Goal: Communication & Community: Answer question/provide support

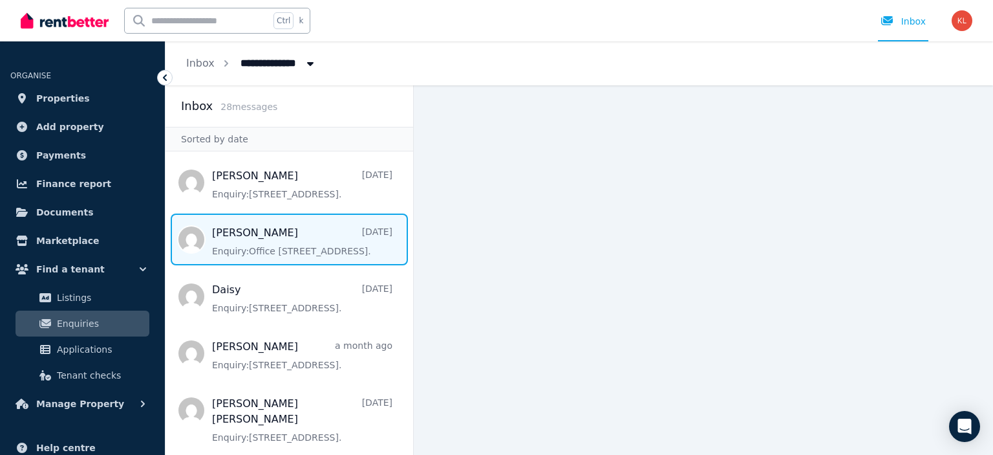
click at [297, 250] on span "Message list" at bounding box center [290, 239] width 248 height 52
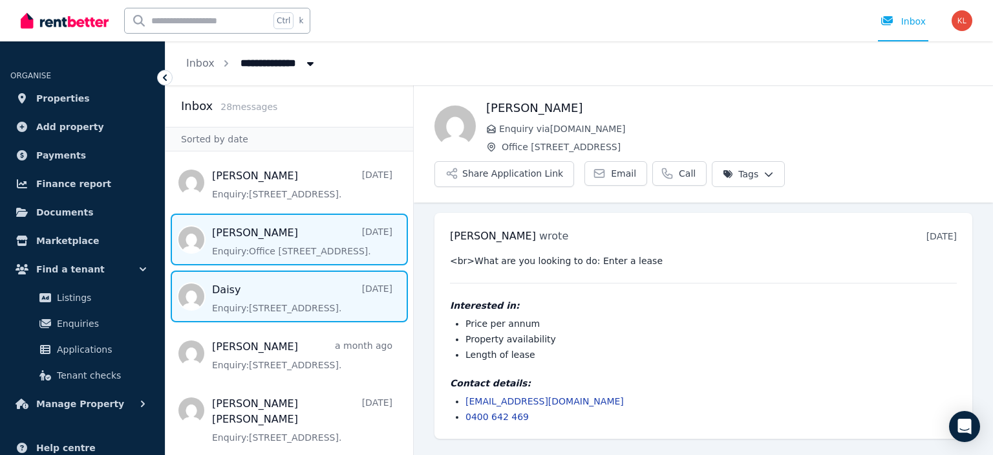
click at [274, 310] on span "Message list" at bounding box center [290, 296] width 248 height 52
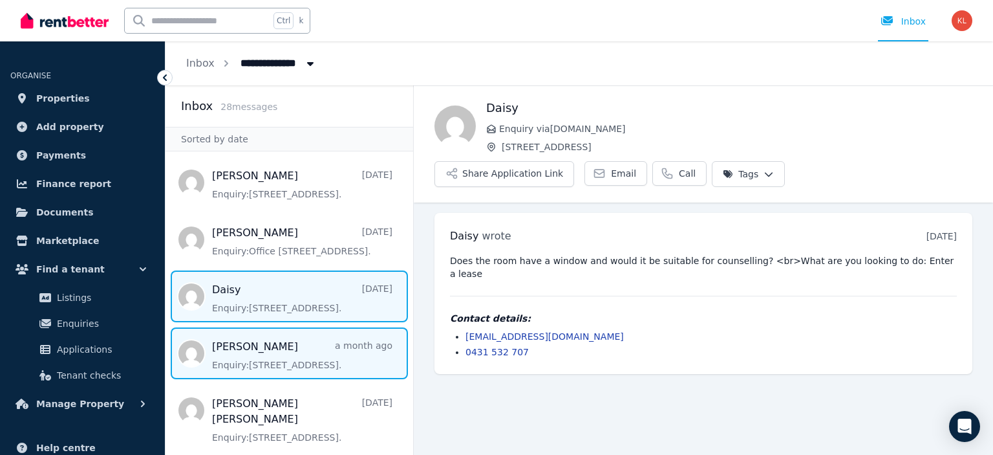
click at [238, 352] on span "Message list" at bounding box center [290, 353] width 248 height 52
